Goal: Find specific fact: Find specific fact

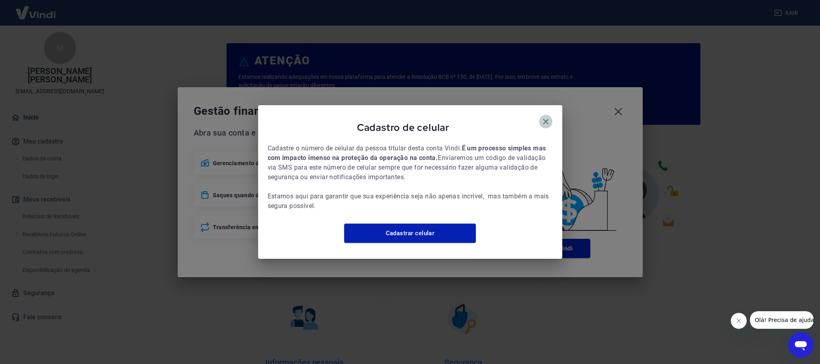
click at [544, 117] on icon "button" at bounding box center [546, 122] width 10 height 10
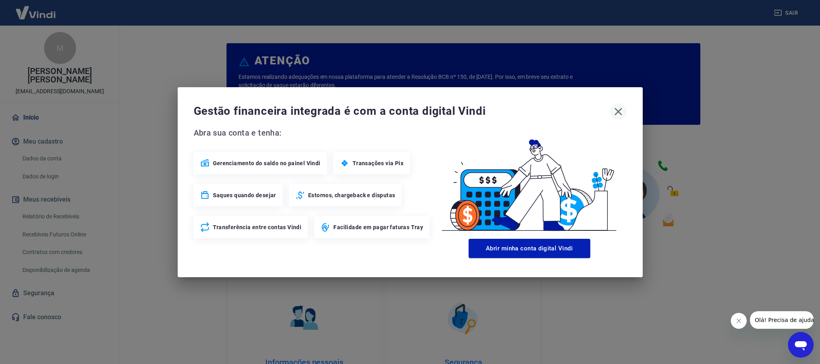
click at [614, 118] on icon "button" at bounding box center [618, 111] width 13 height 13
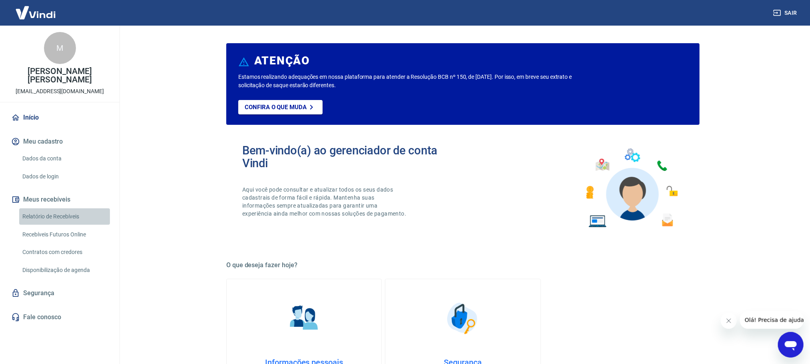
click at [60, 216] on link "Relatório de Recebíveis" at bounding box center [64, 216] width 91 height 16
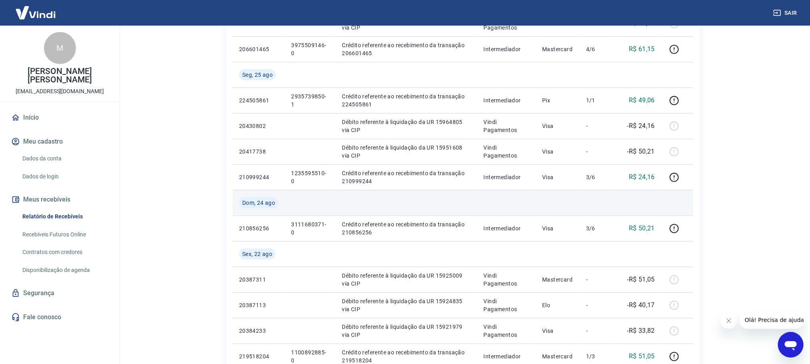
scroll to position [240, 0]
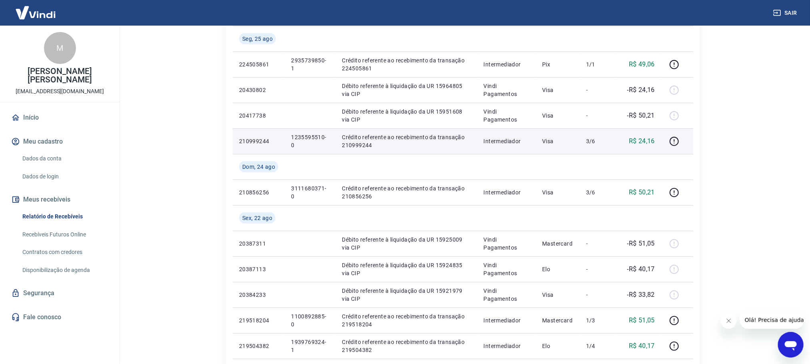
click at [312, 139] on p "1235595510-0" at bounding box center [310, 141] width 38 height 16
copy p "1235595510-0"
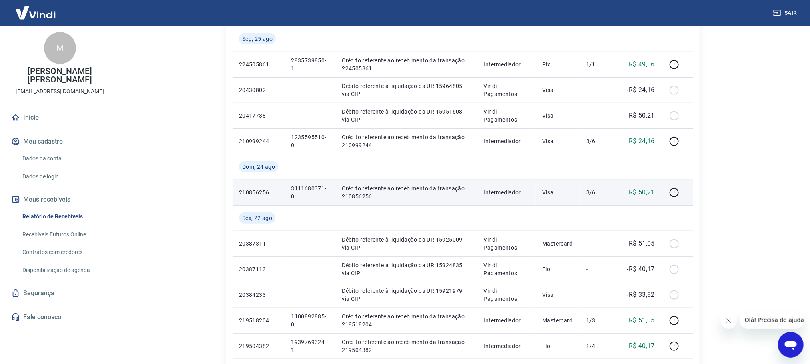
click at [309, 190] on p "3111680371-0" at bounding box center [310, 192] width 38 height 16
copy p "3111680371-0"
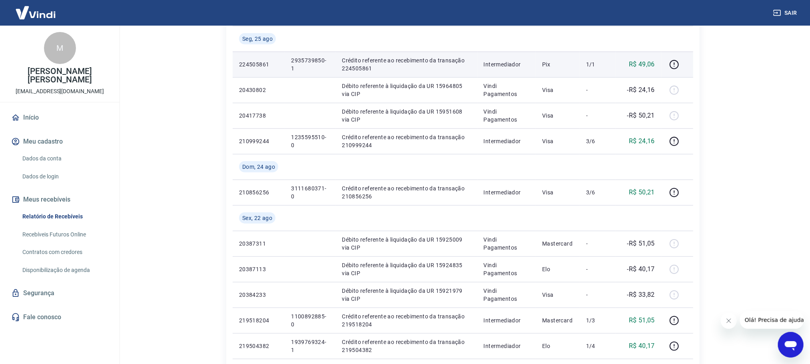
click at [304, 60] on p "2935739850-1" at bounding box center [310, 64] width 38 height 16
copy p "2935739850-1"
click at [300, 60] on p "2935739850-1" at bounding box center [310, 64] width 38 height 16
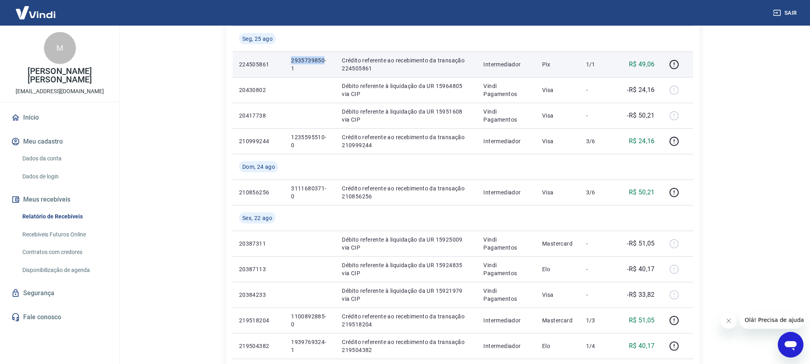
click at [300, 60] on p "2935739850-1" at bounding box center [310, 64] width 38 height 16
